Goal: Information Seeking & Learning: Learn about a topic

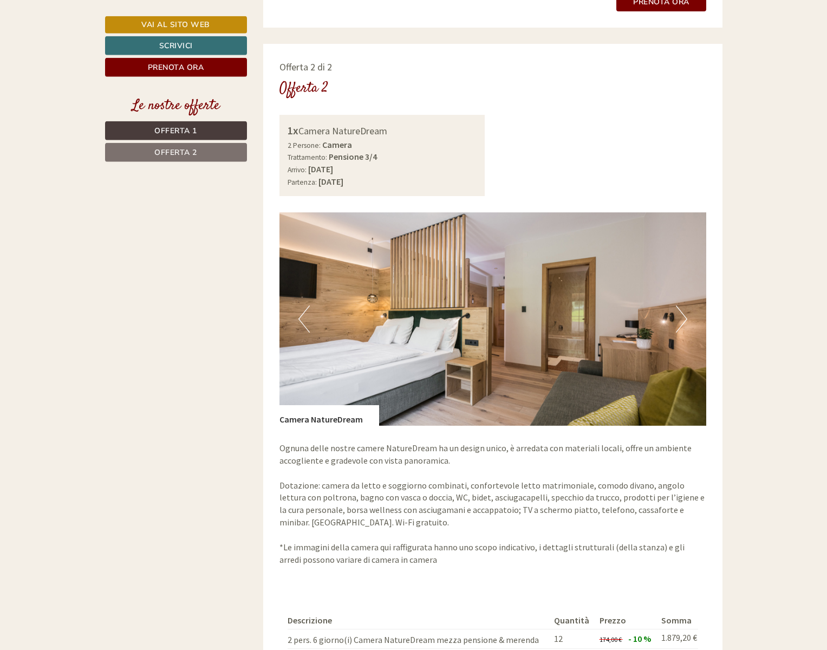
scroll to position [1435, 0]
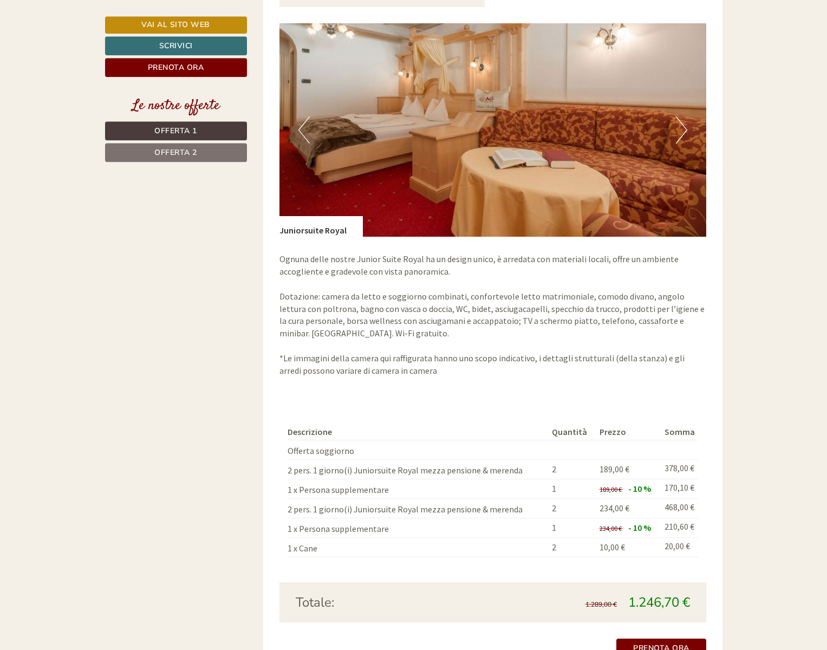
scroll to position [1767, 0]
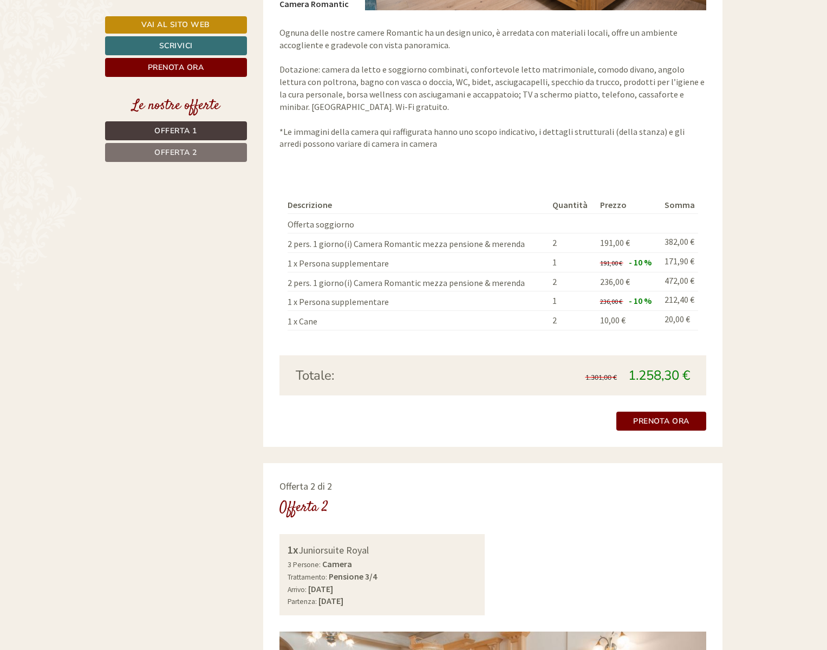
scroll to position [883, 0]
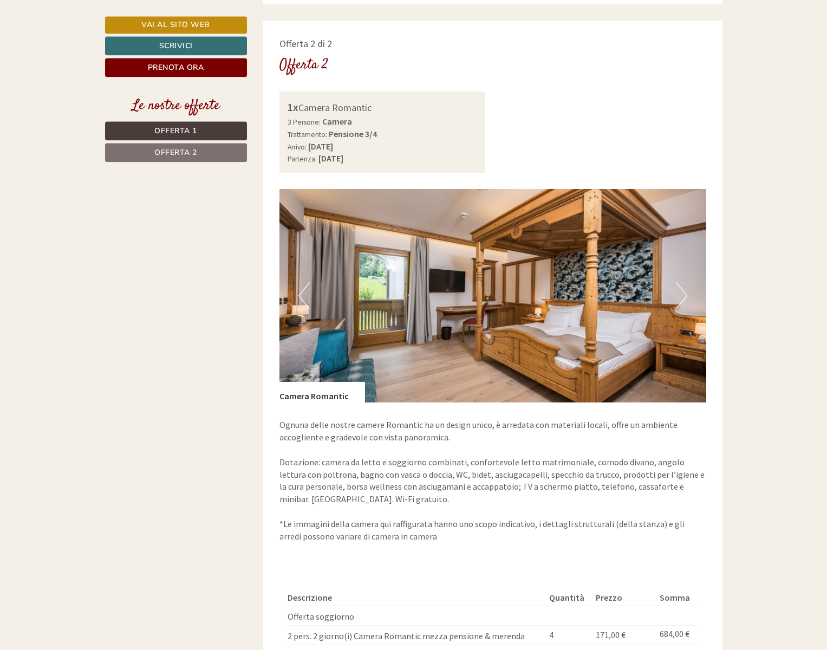
scroll to position [1877, 0]
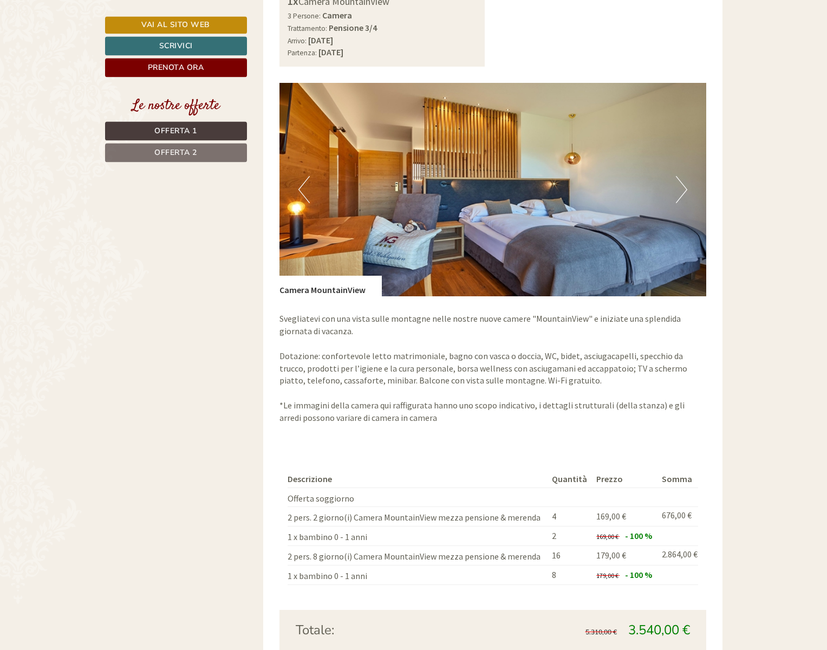
scroll to position [773, 0]
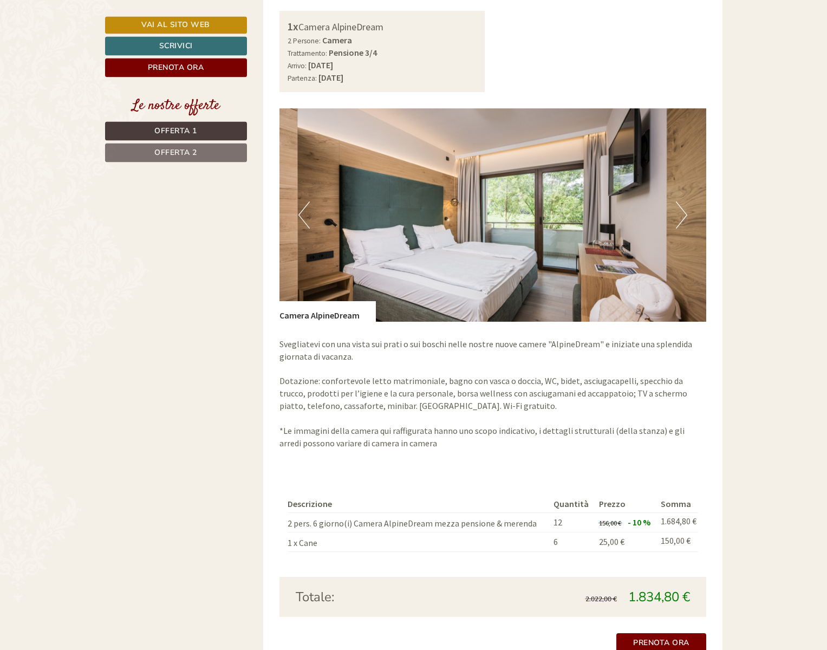
scroll to position [718, 0]
